Goal: Task Accomplishment & Management: Manage account settings

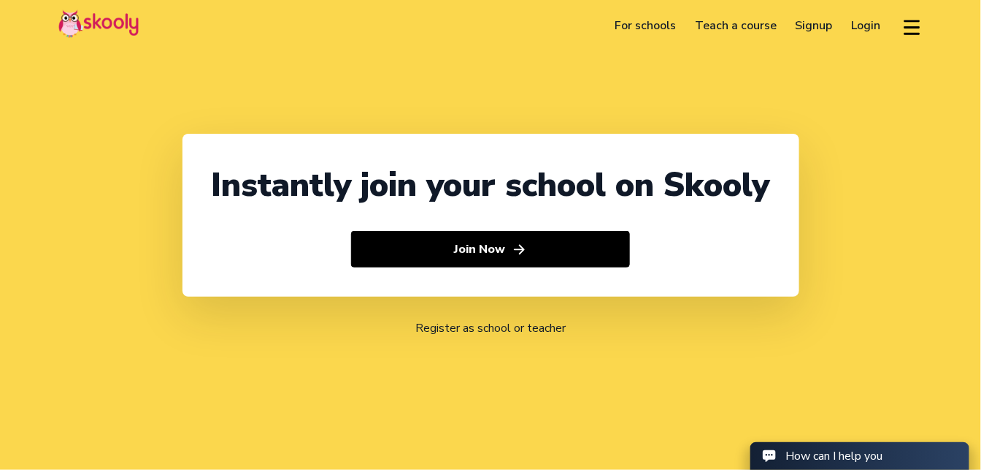
select select "60"
select select "[GEOGRAPHIC_DATA]"
select select "[GEOGRAPHIC_DATA]/Kuala_Lumpur"
click at [863, 29] on link "Login" at bounding box center [867, 25] width 48 height 23
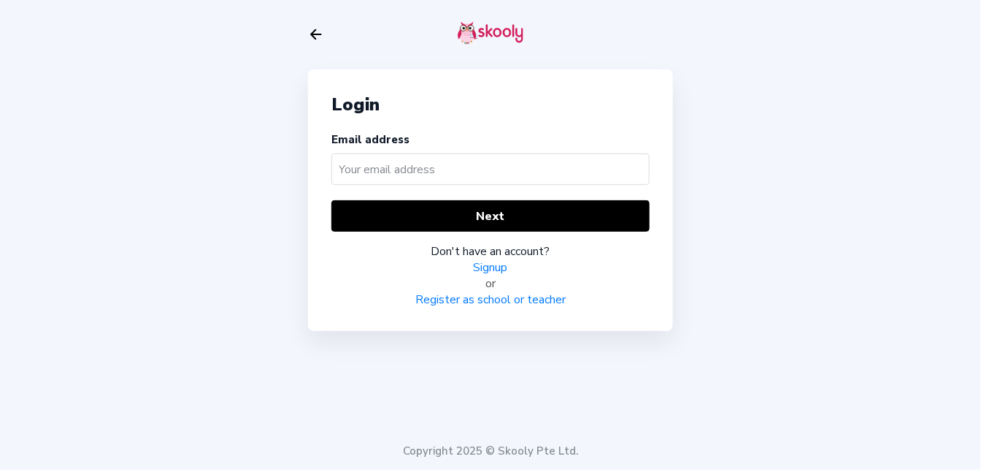
click at [425, 157] on input "text" at bounding box center [491, 168] width 318 height 31
select select "60"
select select "[GEOGRAPHIC_DATA]"
select select "[GEOGRAPHIC_DATA]/Kuala_Lumpur"
